Goal: Information Seeking & Learning: Learn about a topic

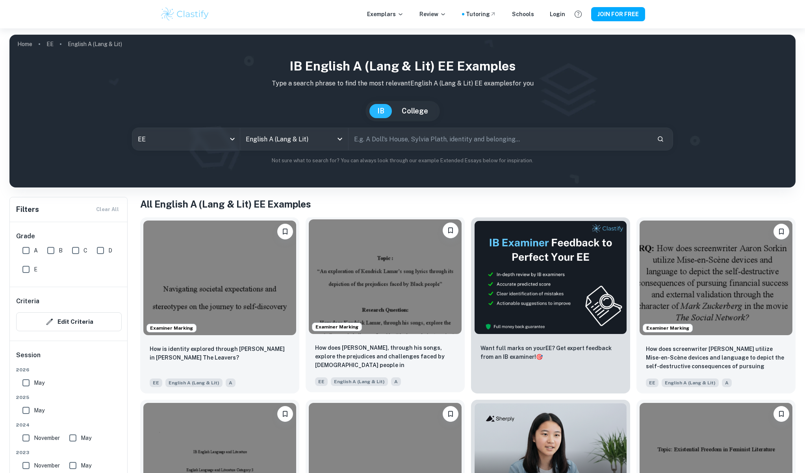
click at [376, 301] on img at bounding box center [385, 276] width 153 height 115
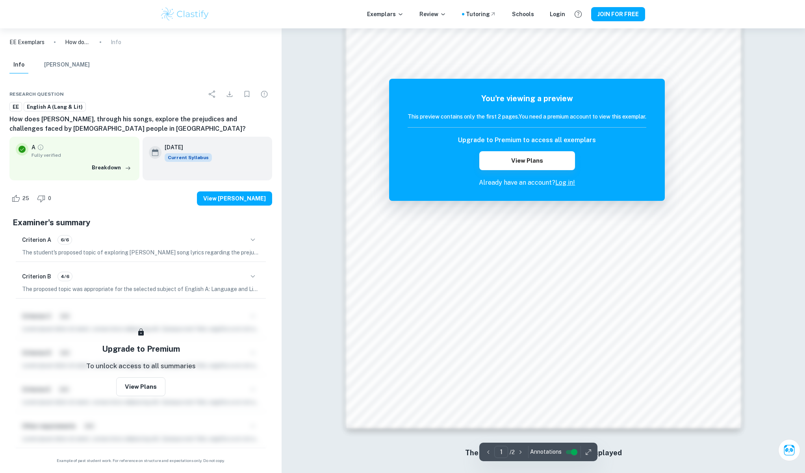
scroll to position [643, 0]
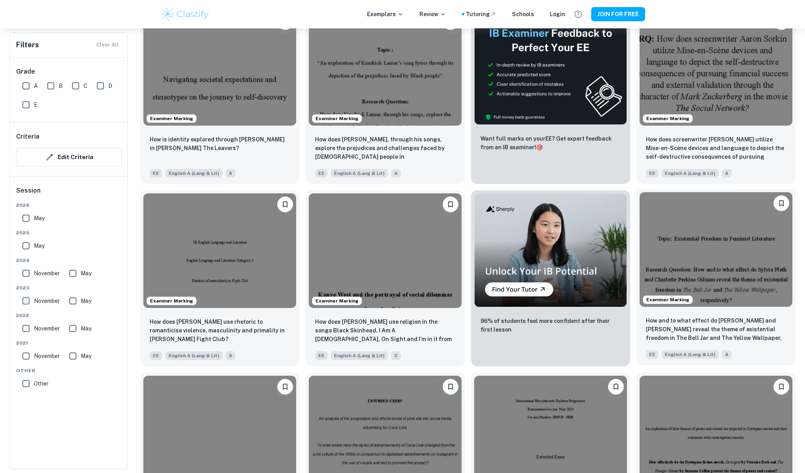
scroll to position [236, 0]
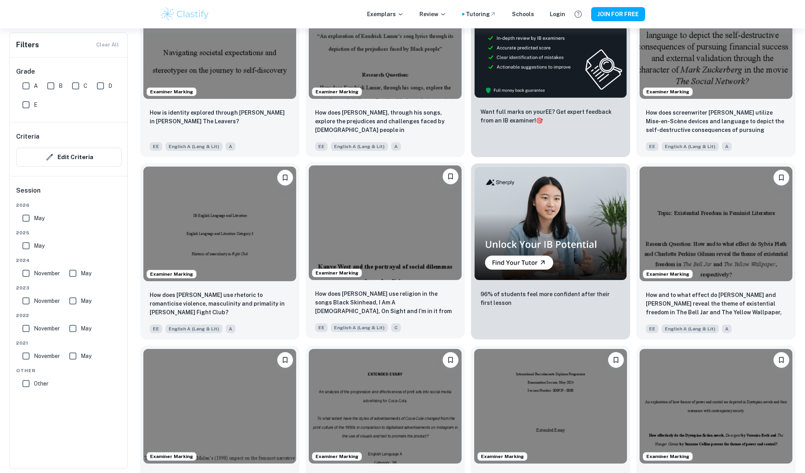
click at [438, 266] on img at bounding box center [385, 222] width 153 height 115
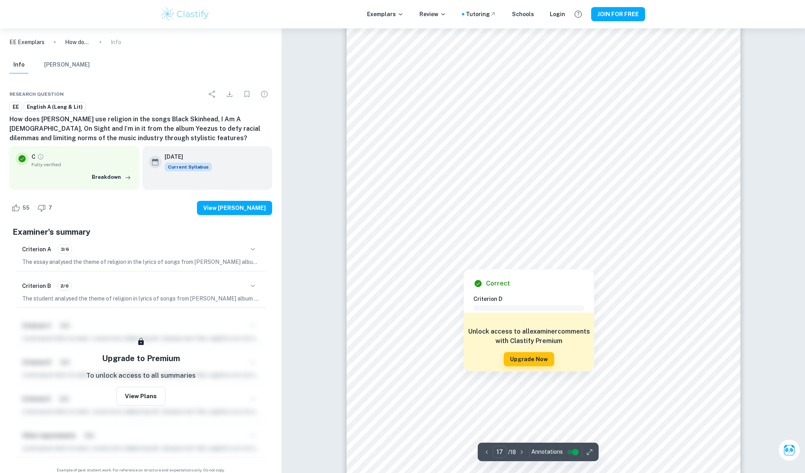
scroll to position [9292, 0]
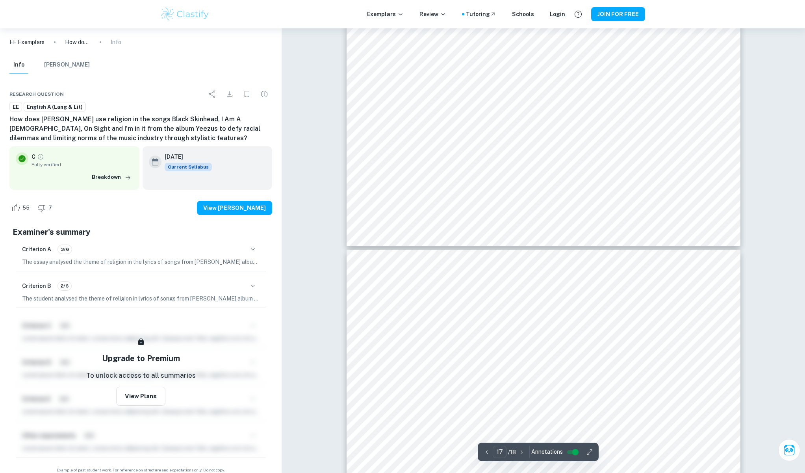
type input "18"
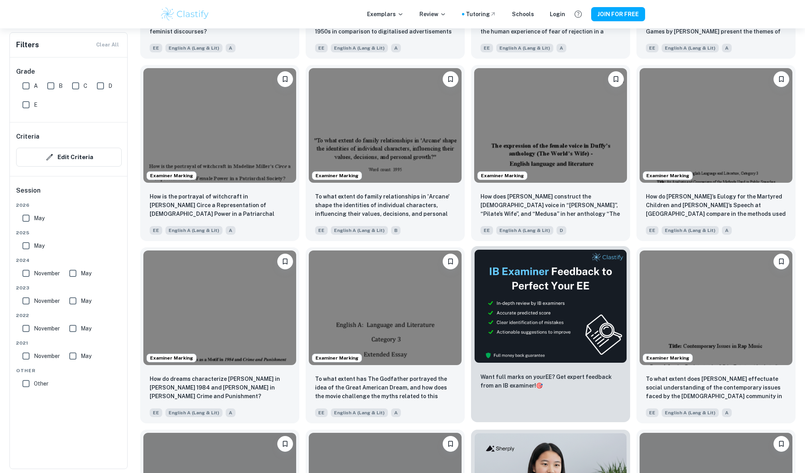
scroll to position [748, 0]
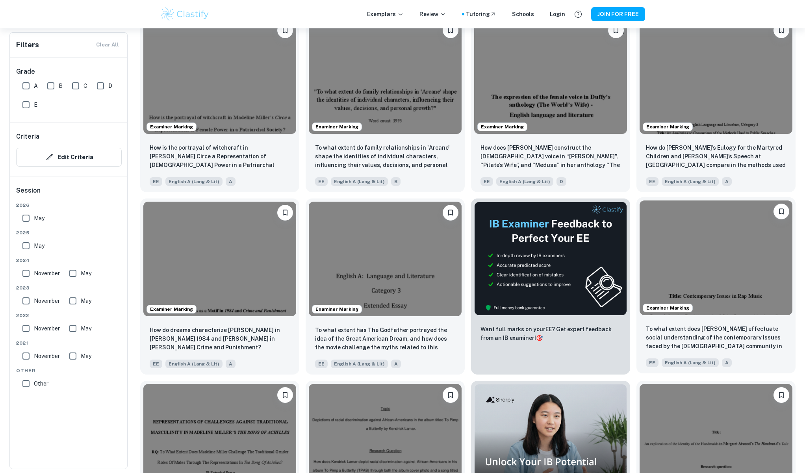
click at [750, 299] on img at bounding box center [715, 257] width 153 height 115
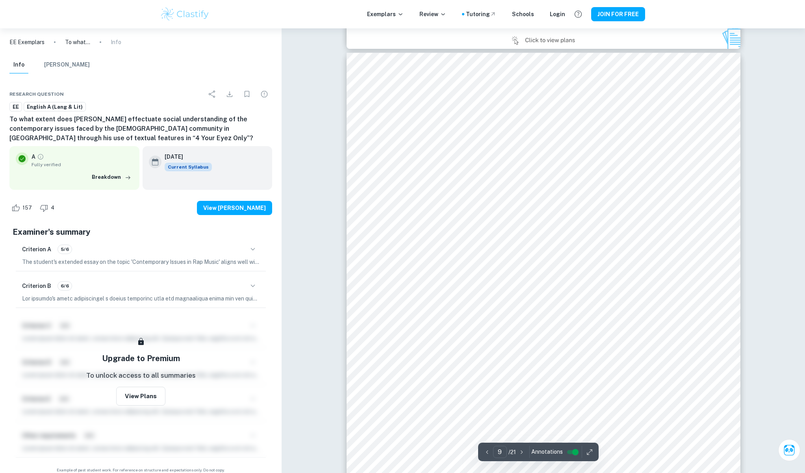
scroll to position [4293, 0]
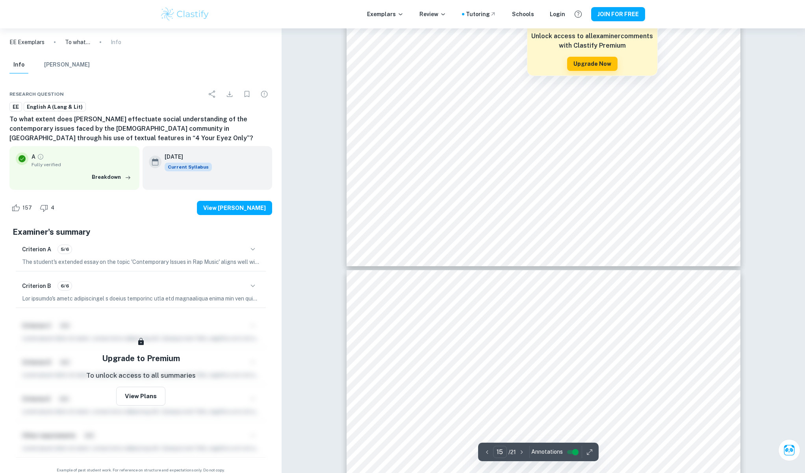
type input "16"
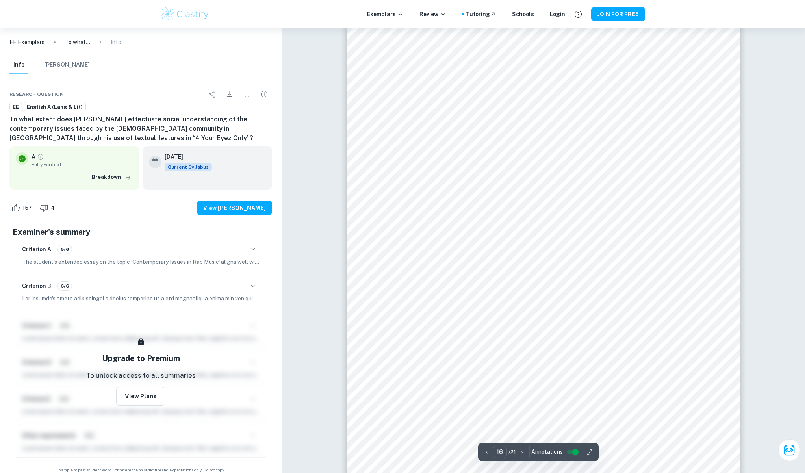
scroll to position [8033, 0]
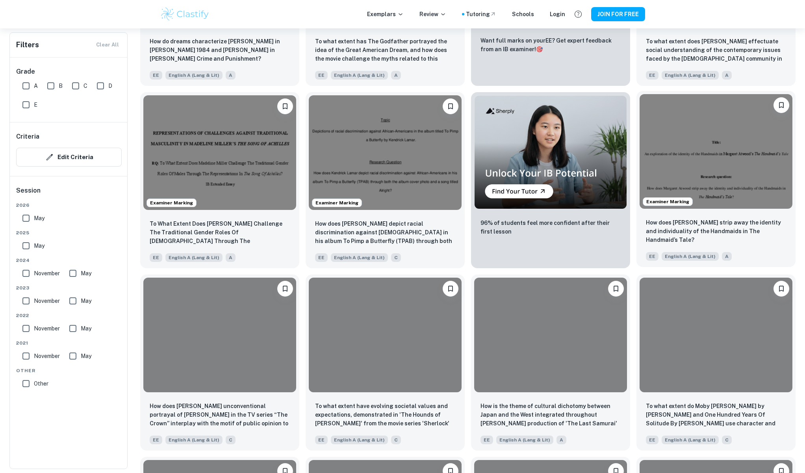
scroll to position [1063, 0]
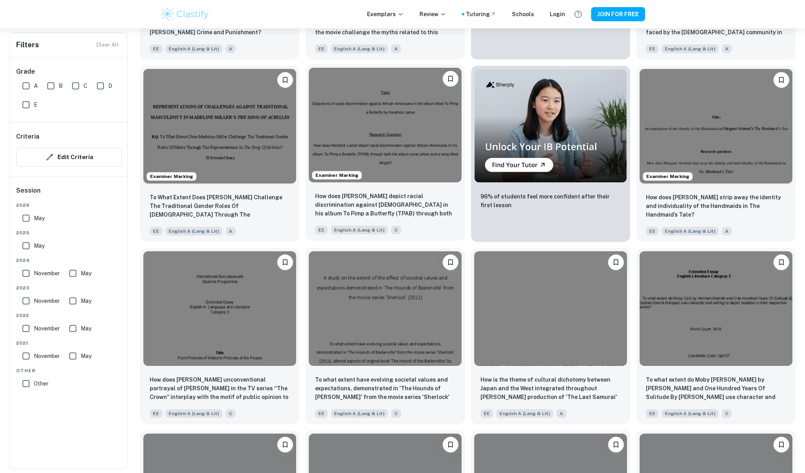
click at [424, 139] on img at bounding box center [385, 125] width 153 height 115
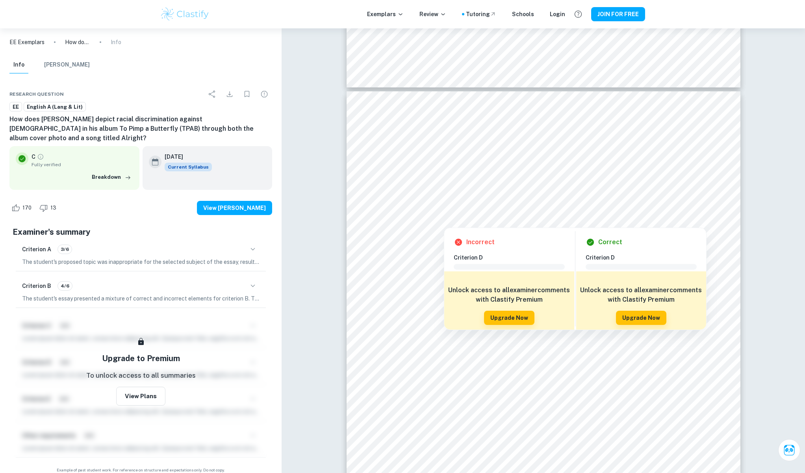
scroll to position [7912, 0]
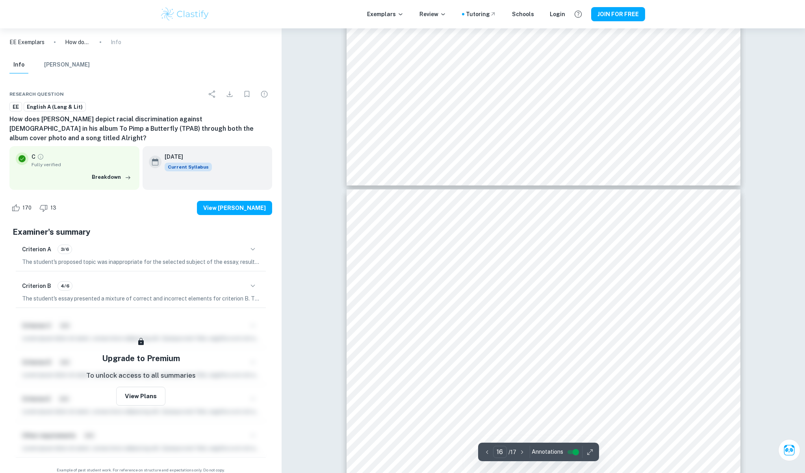
type input "17"
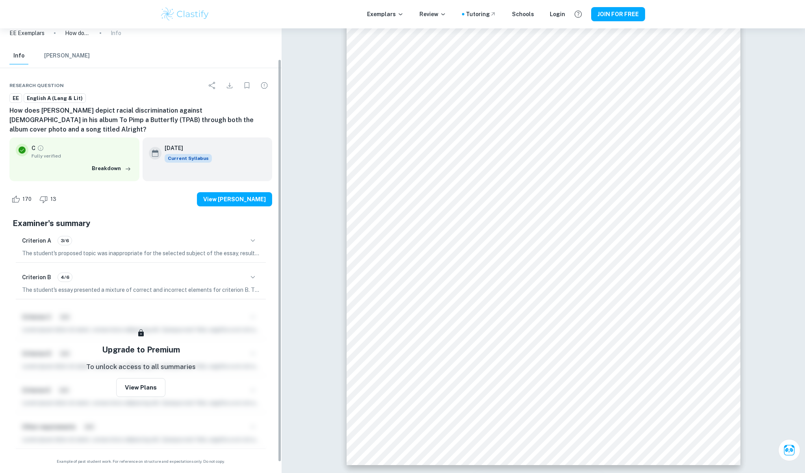
scroll to position [0, 0]
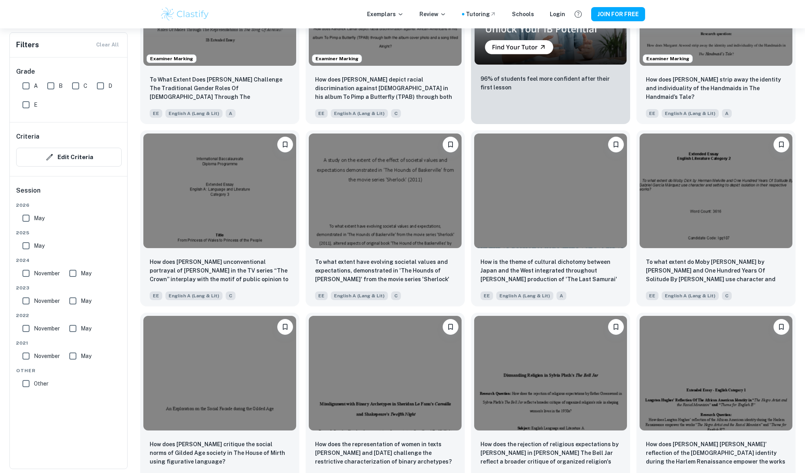
scroll to position [1181, 0]
